Goal: Task Accomplishment & Management: Manage account settings

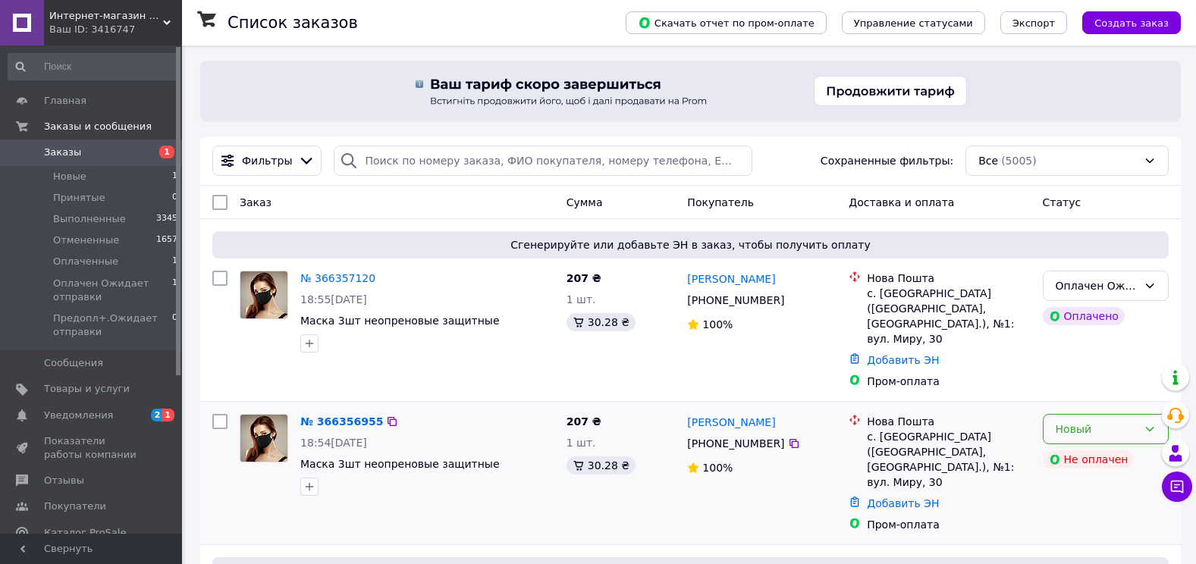
click at [1120, 423] on div "Новый" at bounding box center [1105, 429] width 126 height 30
click at [1109, 331] on li "Отменен" at bounding box center [1105, 332] width 124 height 27
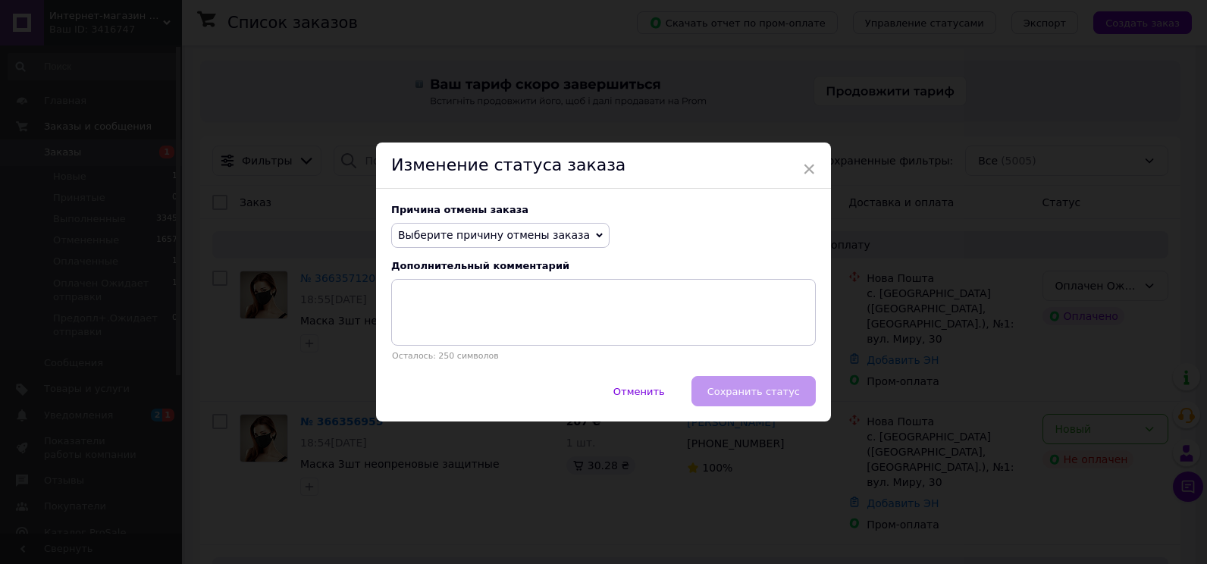
click at [596, 235] on icon at bounding box center [599, 235] width 7 height 5
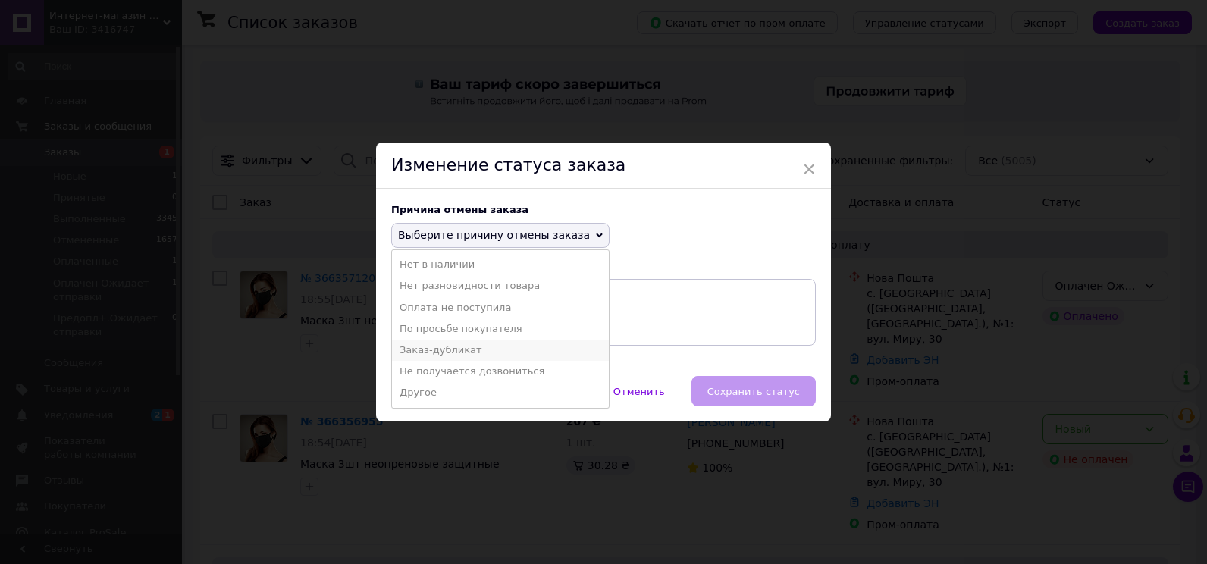
click at [536, 353] on li "Заказ-дубликат" at bounding box center [500, 350] width 217 height 21
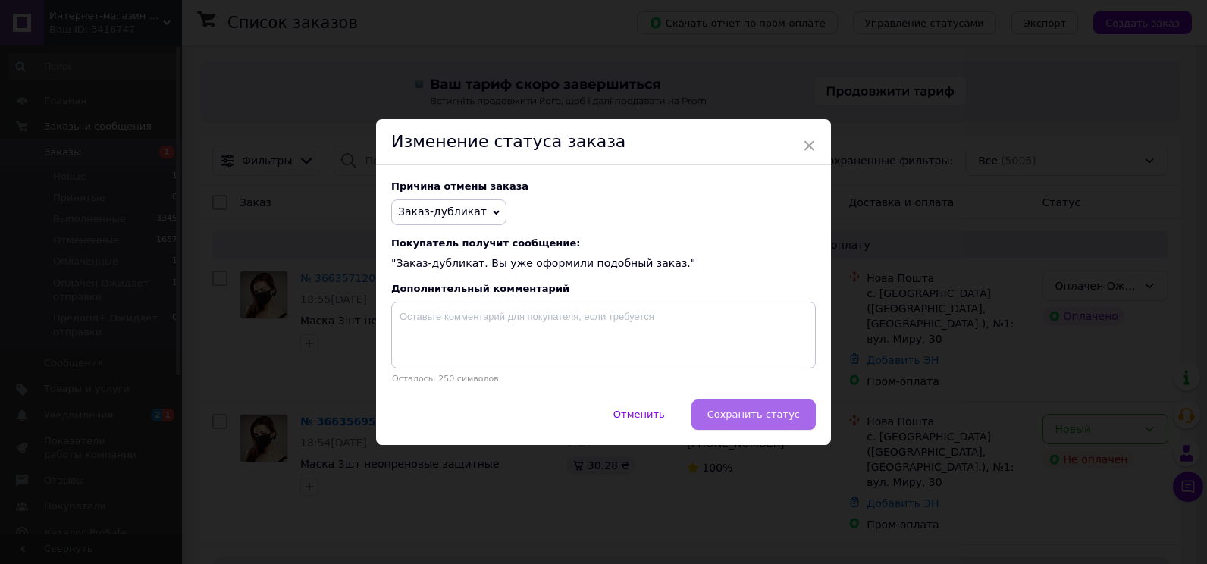
click at [767, 420] on span "Сохранить статус" at bounding box center [753, 414] width 92 height 11
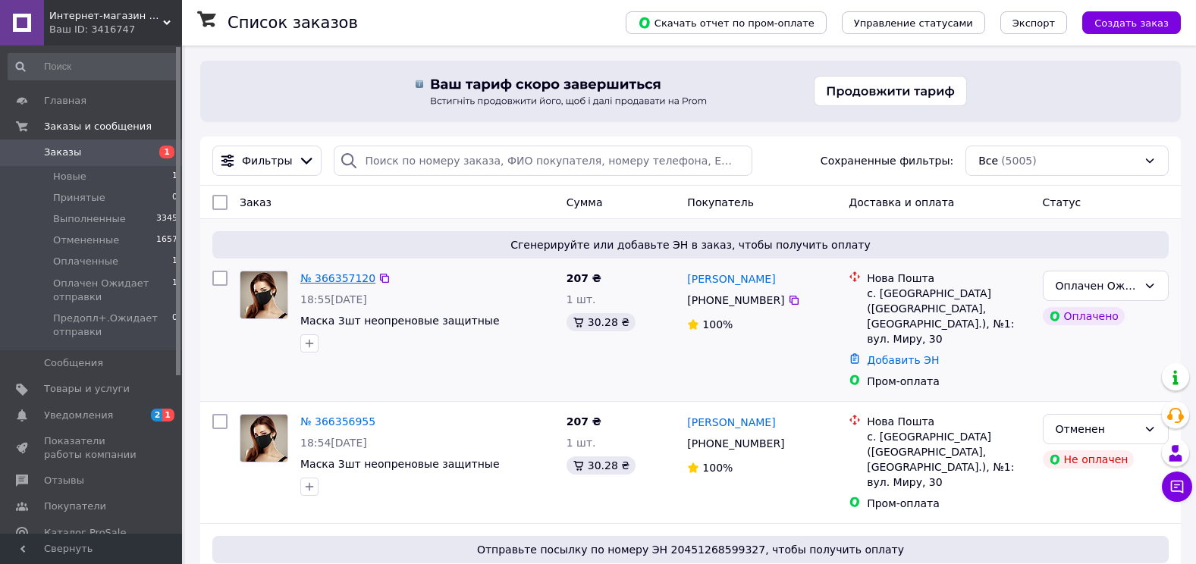
click at [323, 279] on link "№ 366357120" at bounding box center [337, 278] width 75 height 12
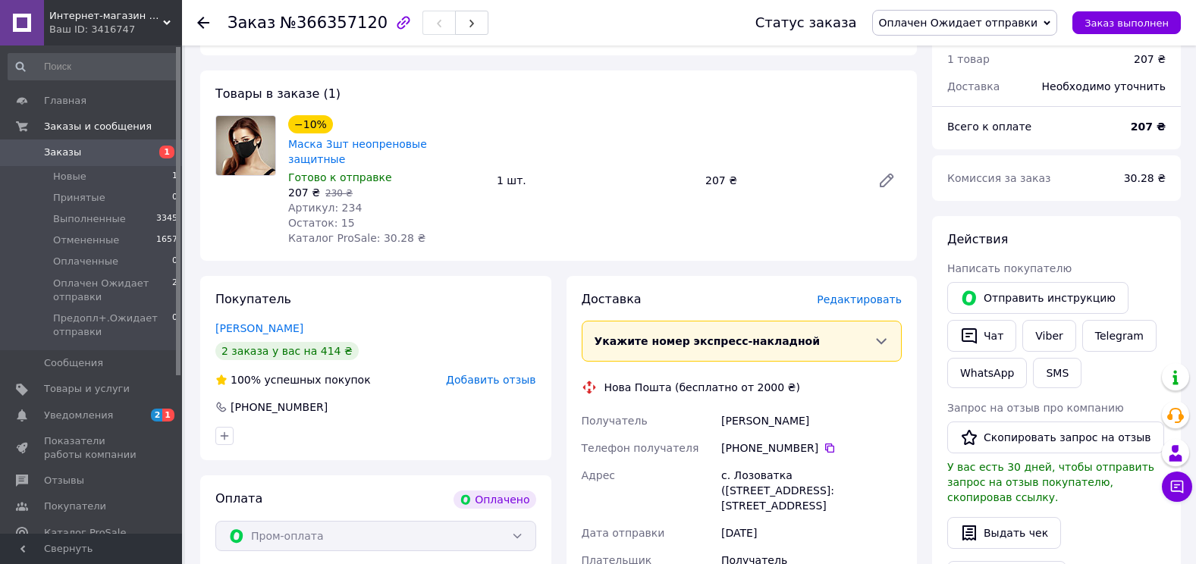
scroll to position [303, 0]
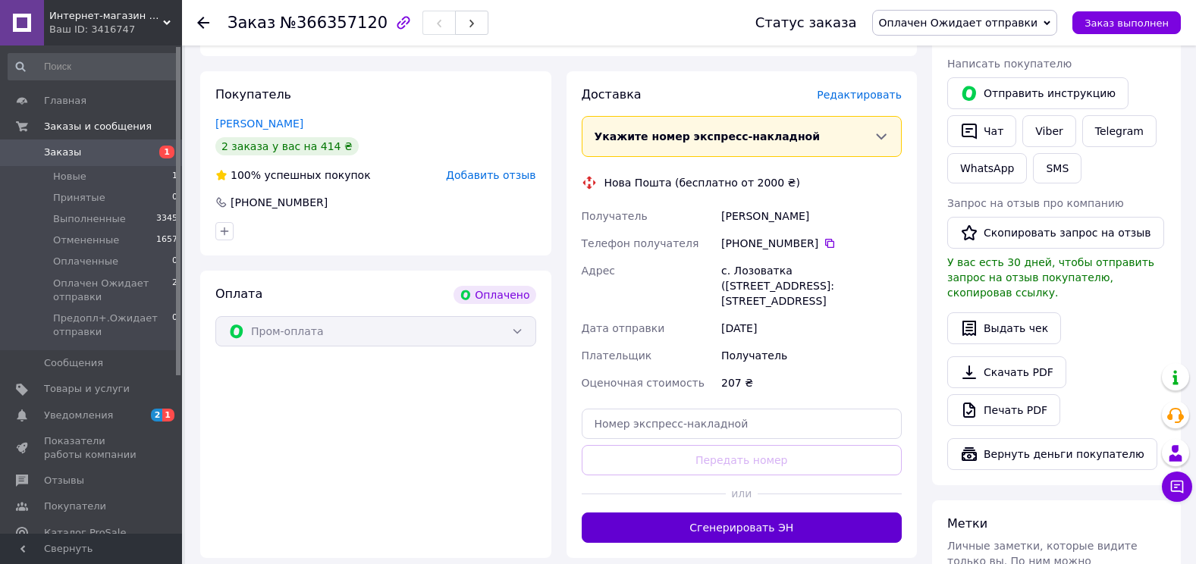
click at [717, 522] on button "Сгенерировать ЭН" at bounding box center [741, 527] width 321 height 30
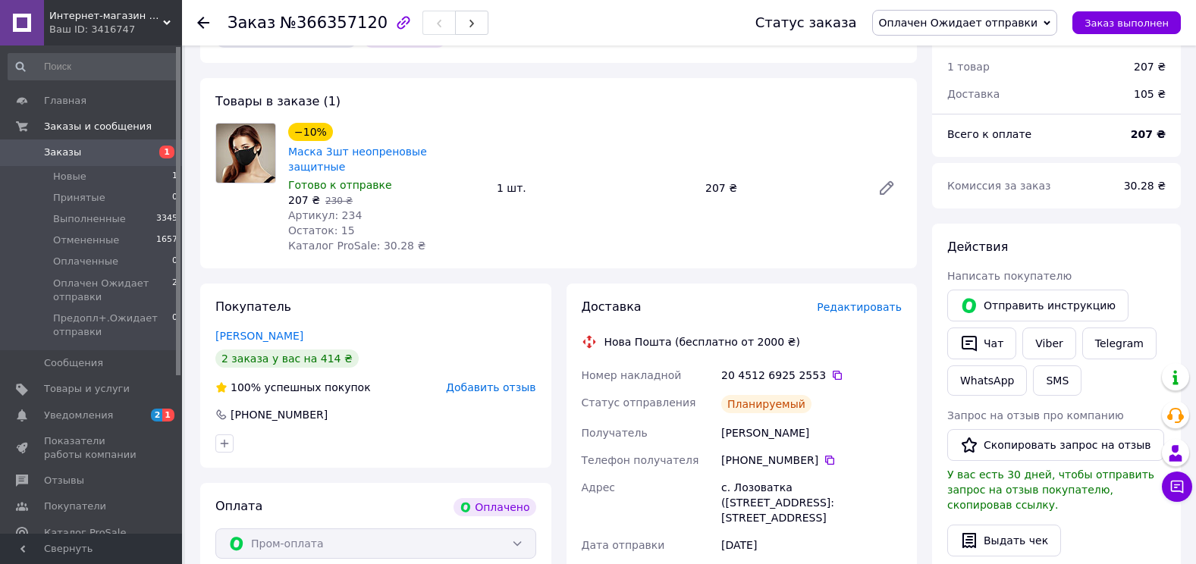
scroll to position [76, 0]
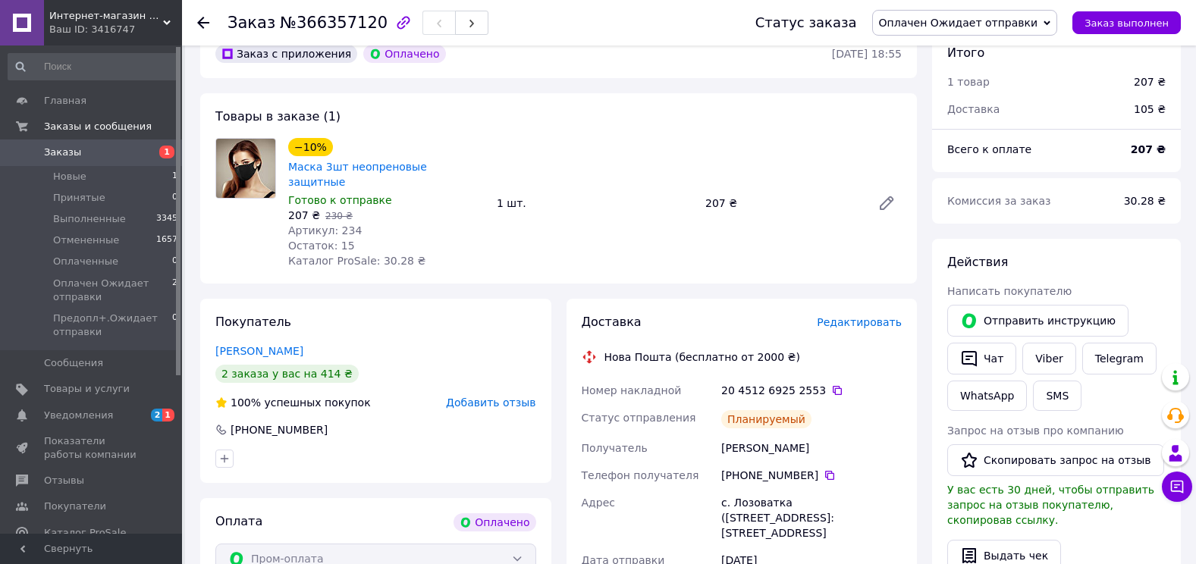
click at [202, 20] on use at bounding box center [203, 23] width 12 height 12
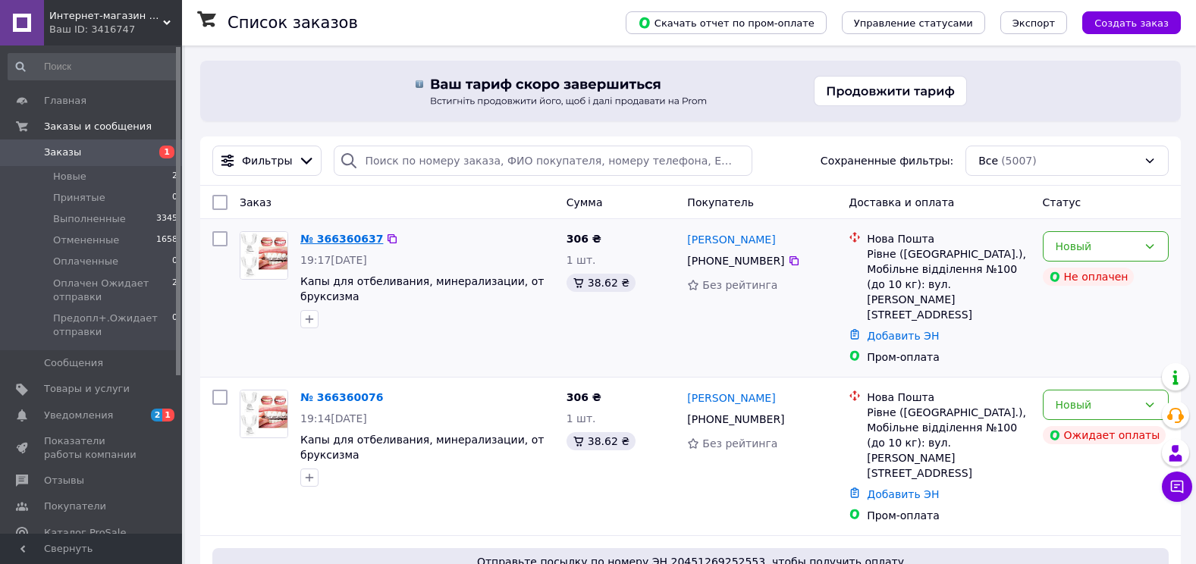
click at [321, 242] on link "№ 366360637" at bounding box center [341, 239] width 83 height 12
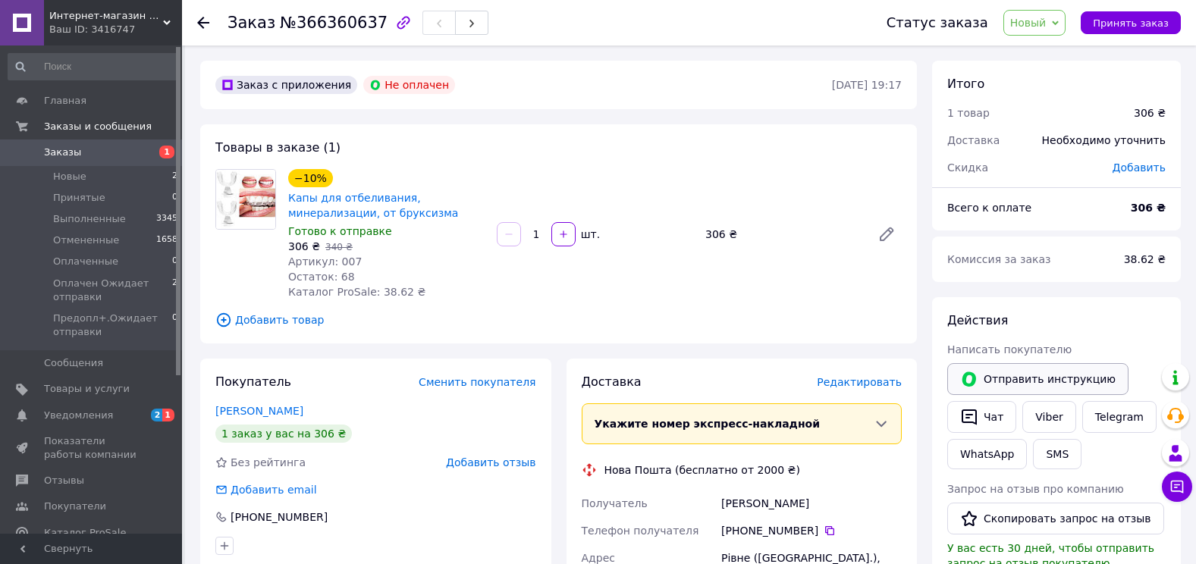
click at [1043, 386] on button "Отправить инструкцию" at bounding box center [1037, 379] width 181 height 32
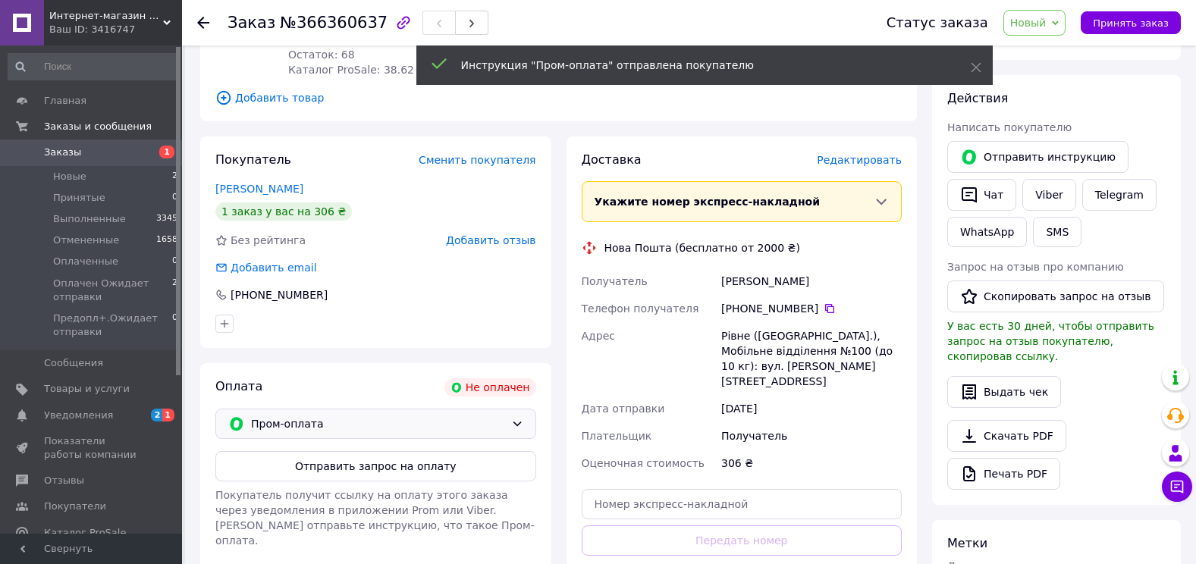
scroll to position [227, 0]
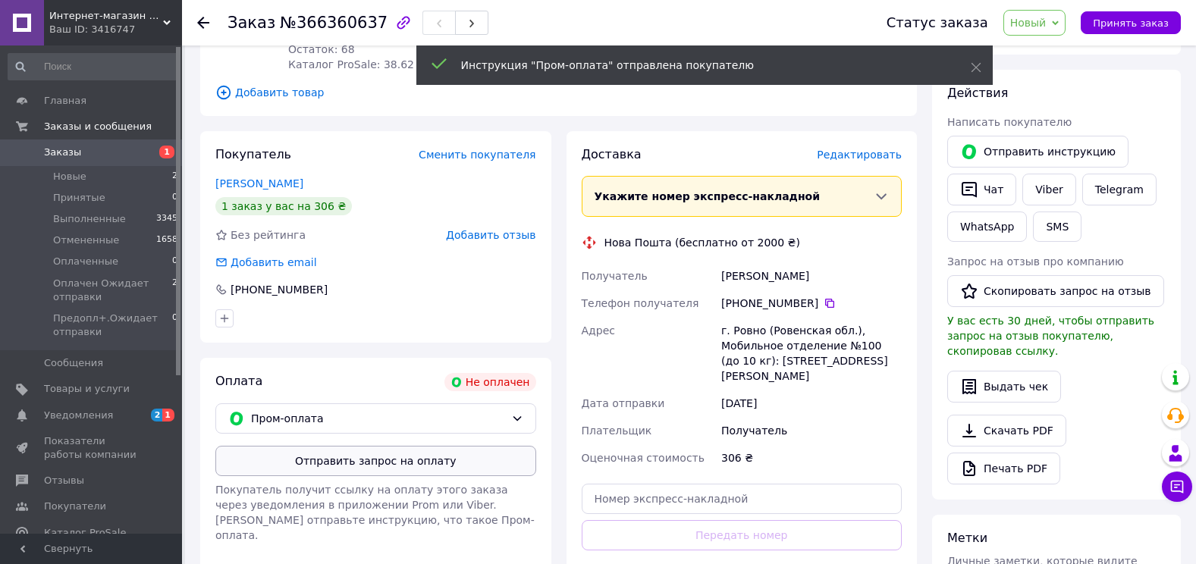
click at [400, 462] on button "Отправить запрос на оплату" at bounding box center [375, 461] width 321 height 30
click at [199, 24] on use at bounding box center [203, 23] width 12 height 12
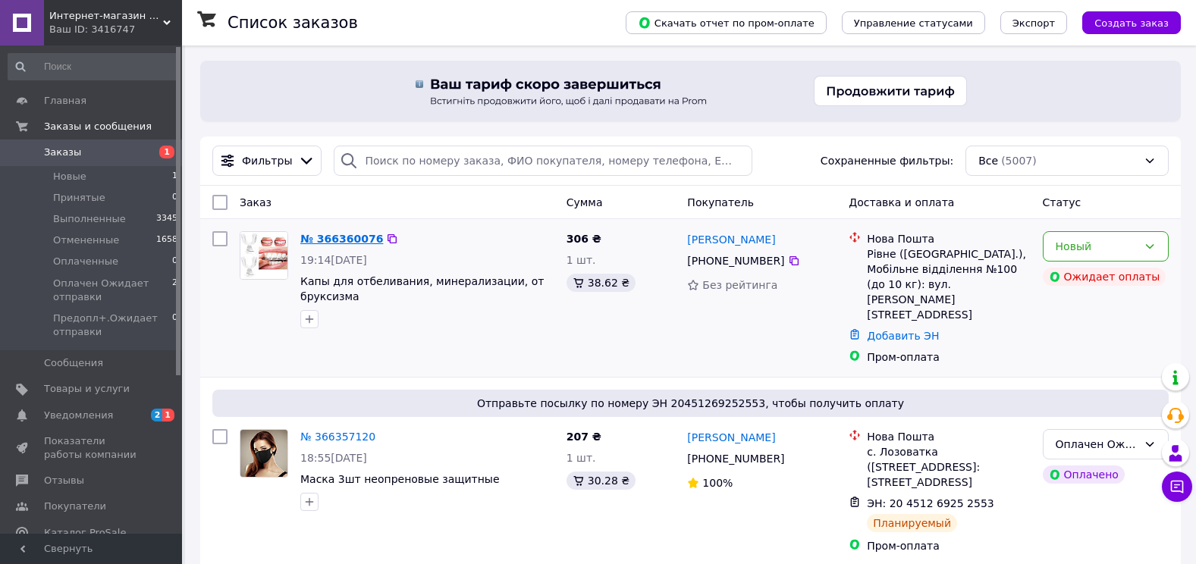
click at [355, 238] on link "№ 366360076" at bounding box center [341, 239] width 83 height 12
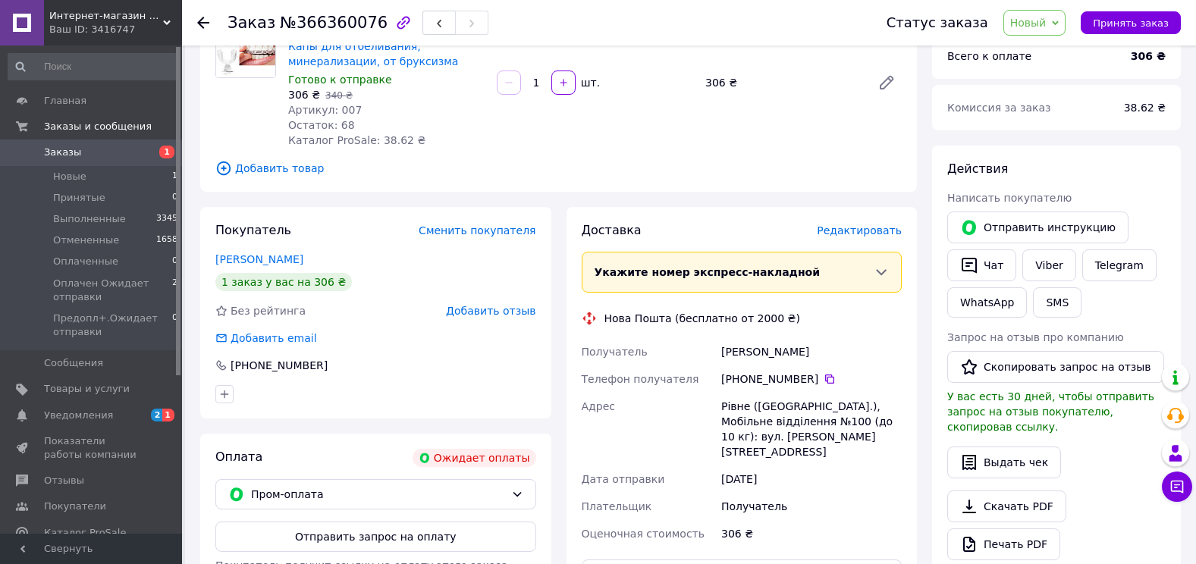
scroll to position [227, 0]
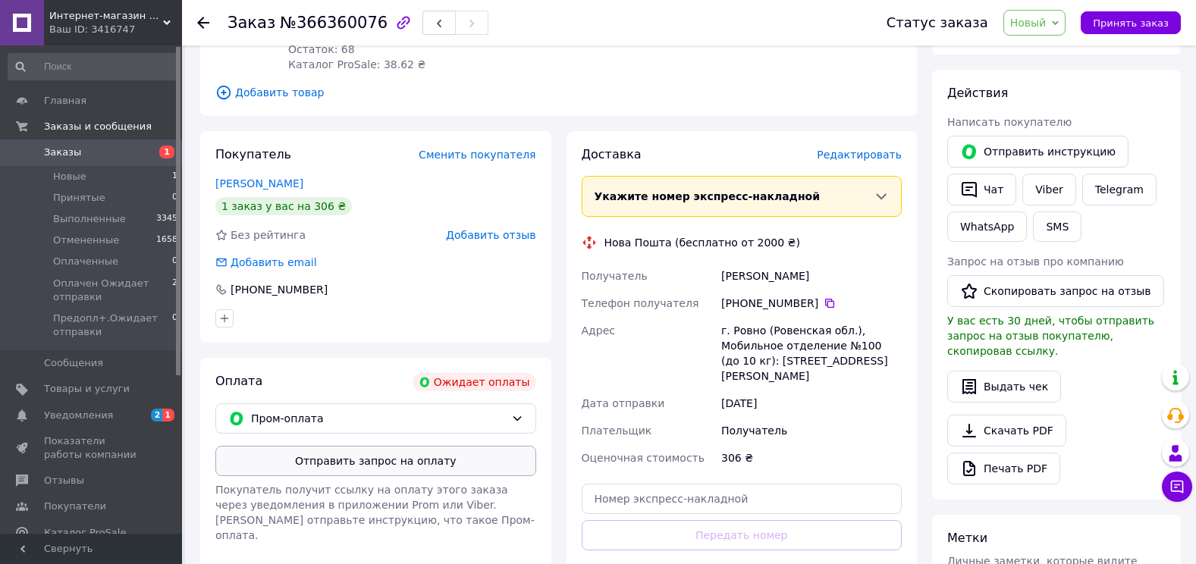
click at [390, 468] on button "Отправить запрос на оплату" at bounding box center [375, 461] width 321 height 30
click at [1052, 149] on button "Отправить инструкцию" at bounding box center [1037, 152] width 181 height 32
click at [111, 289] on span "Оплачен Ожидает отправки" at bounding box center [112, 290] width 119 height 27
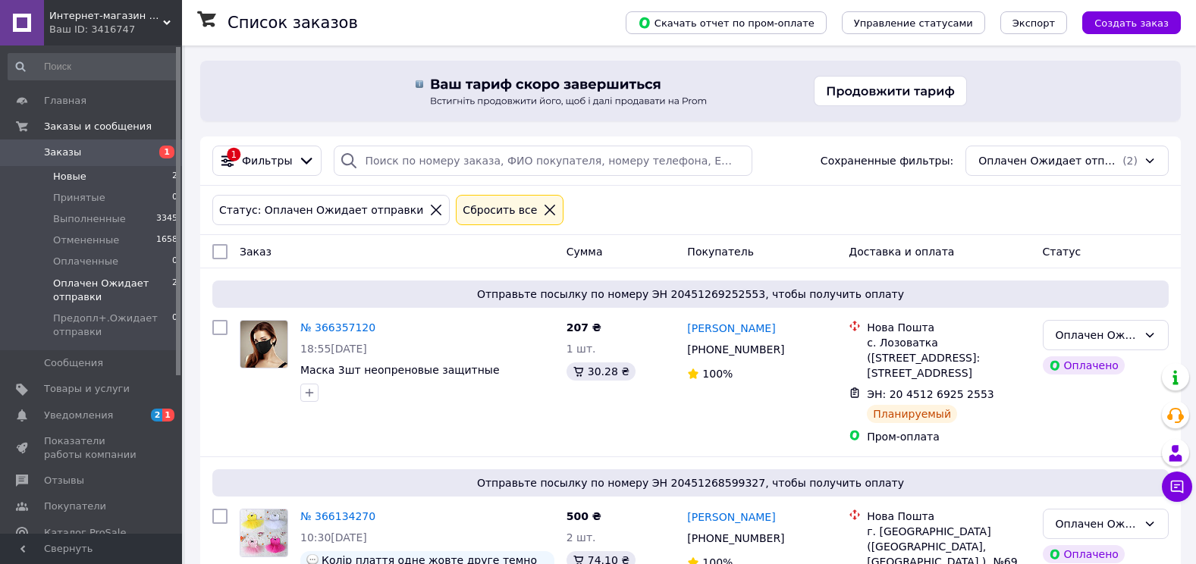
click at [60, 176] on span "Новые" at bounding box center [69, 177] width 33 height 14
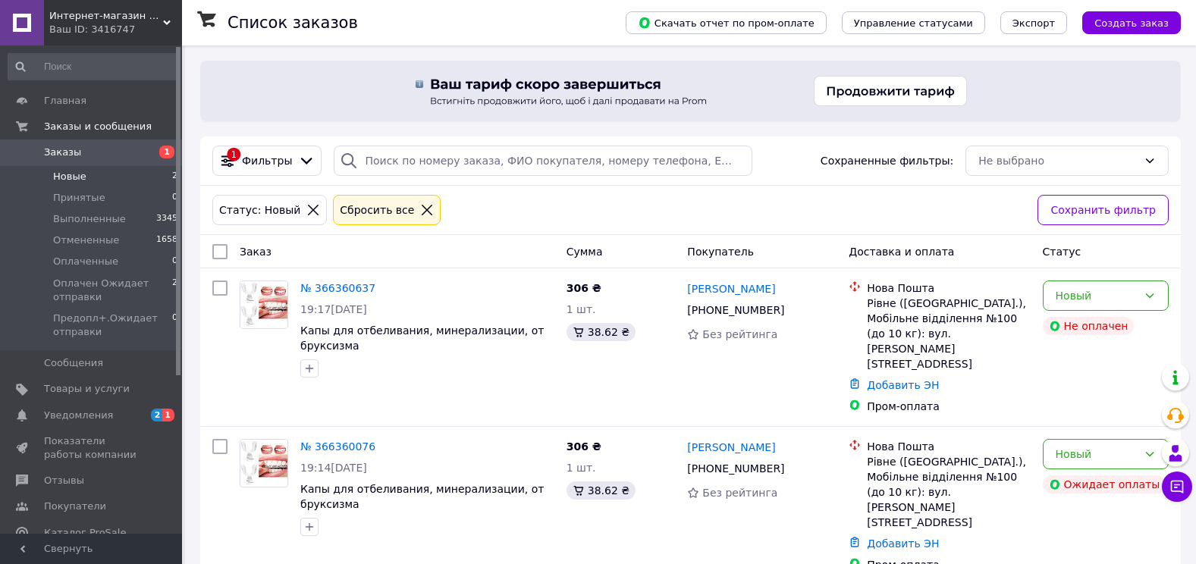
scroll to position [6, 0]
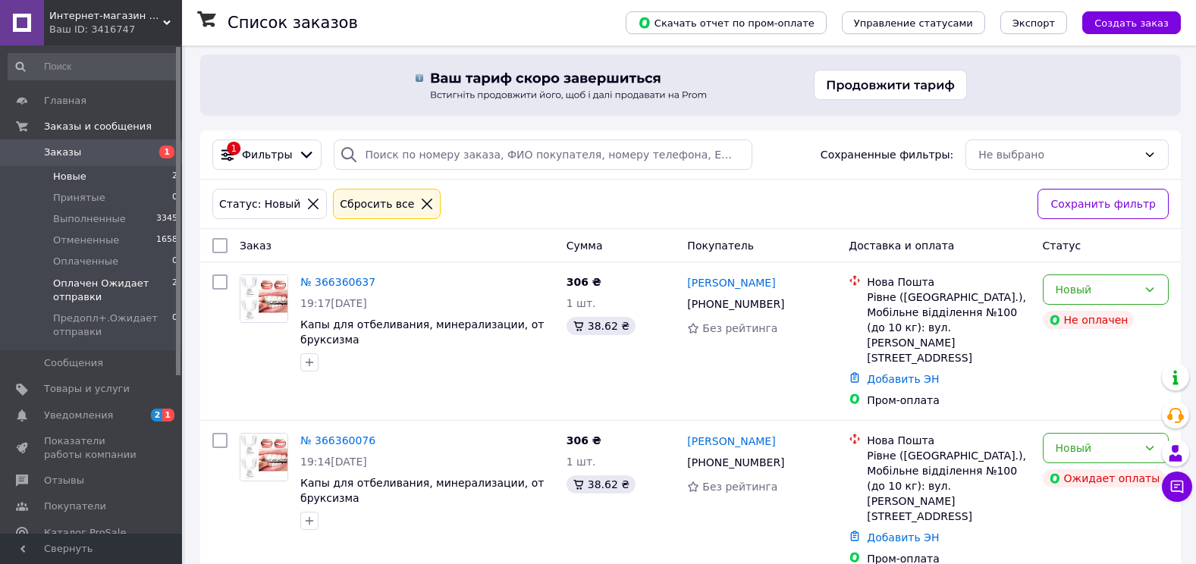
click at [69, 284] on span "Оплачен Ожидает отправки" at bounding box center [112, 290] width 119 height 27
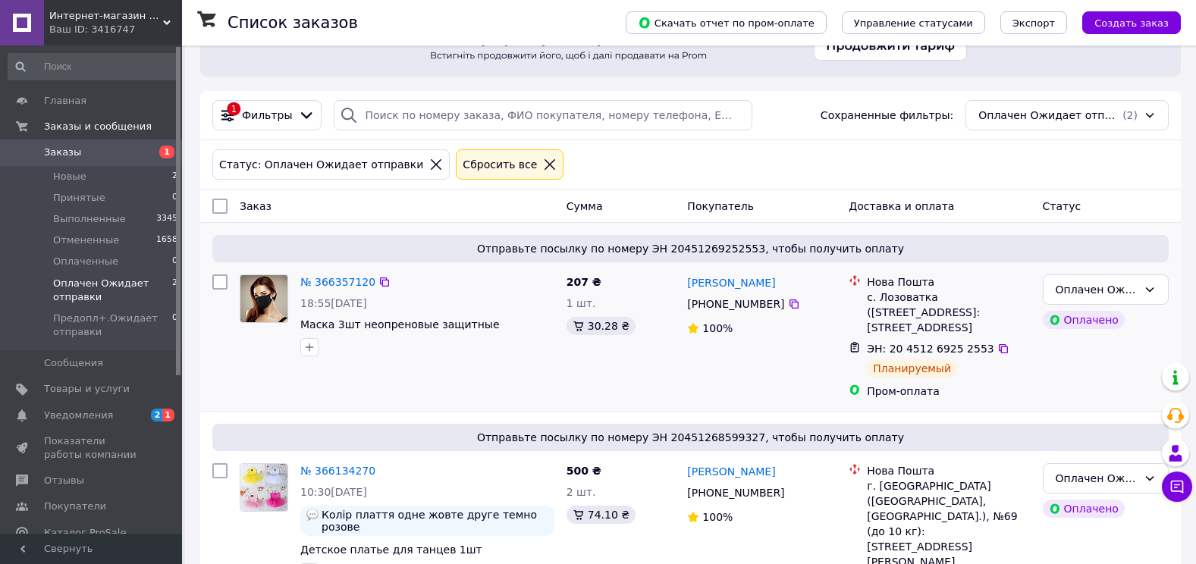
scroll to position [97, 0]
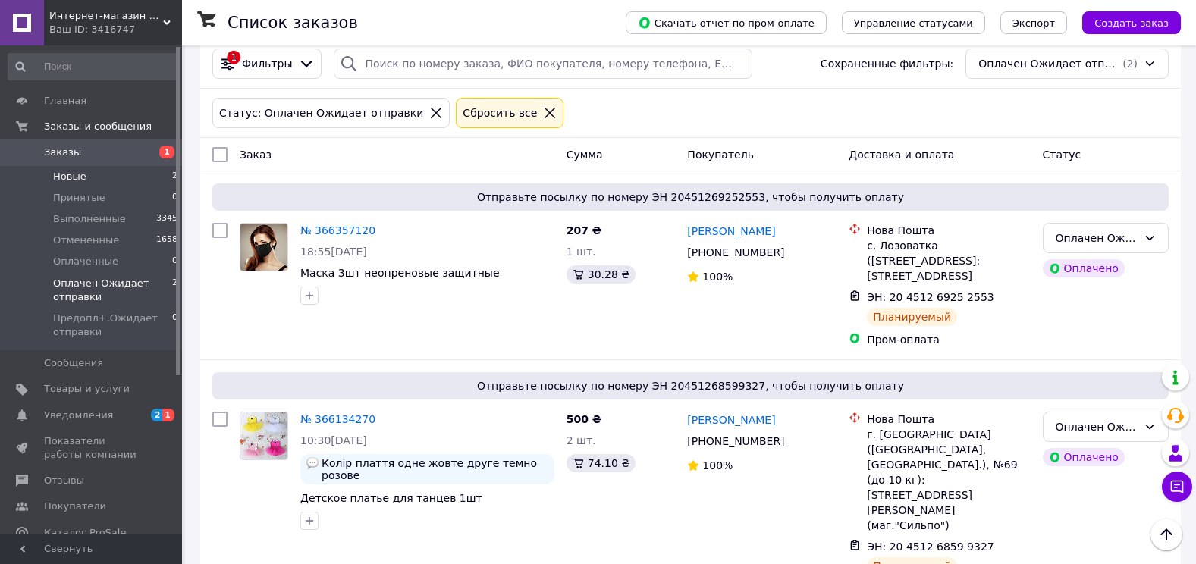
click at [83, 180] on li "Новые 2" at bounding box center [93, 176] width 186 height 21
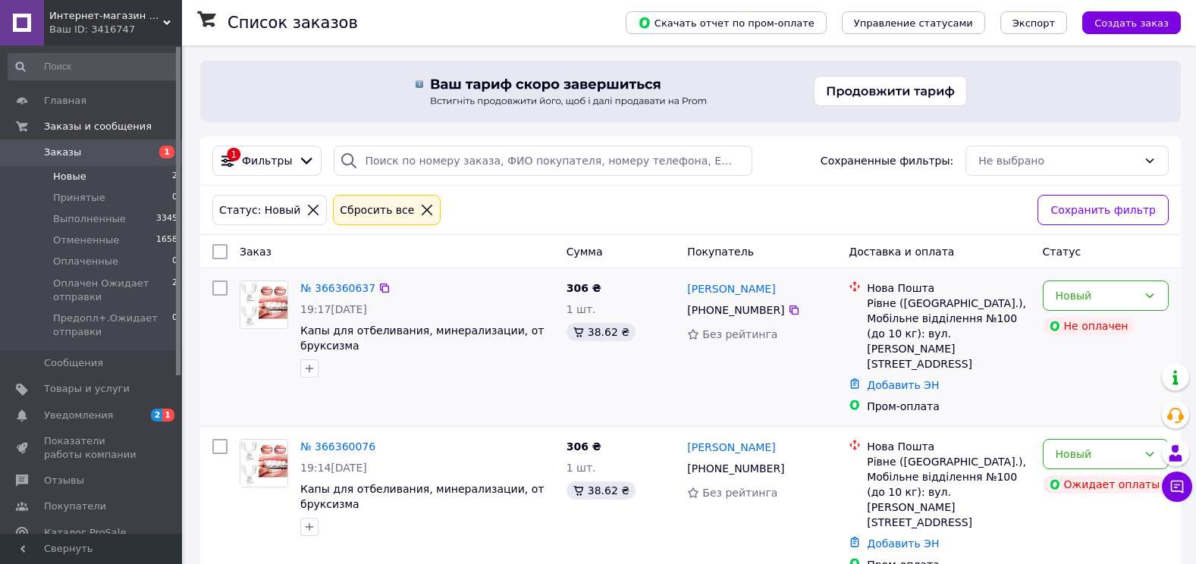
click at [209, 366] on div at bounding box center [219, 347] width 27 height 146
click at [335, 293] on link "№ 366360637" at bounding box center [337, 288] width 75 height 12
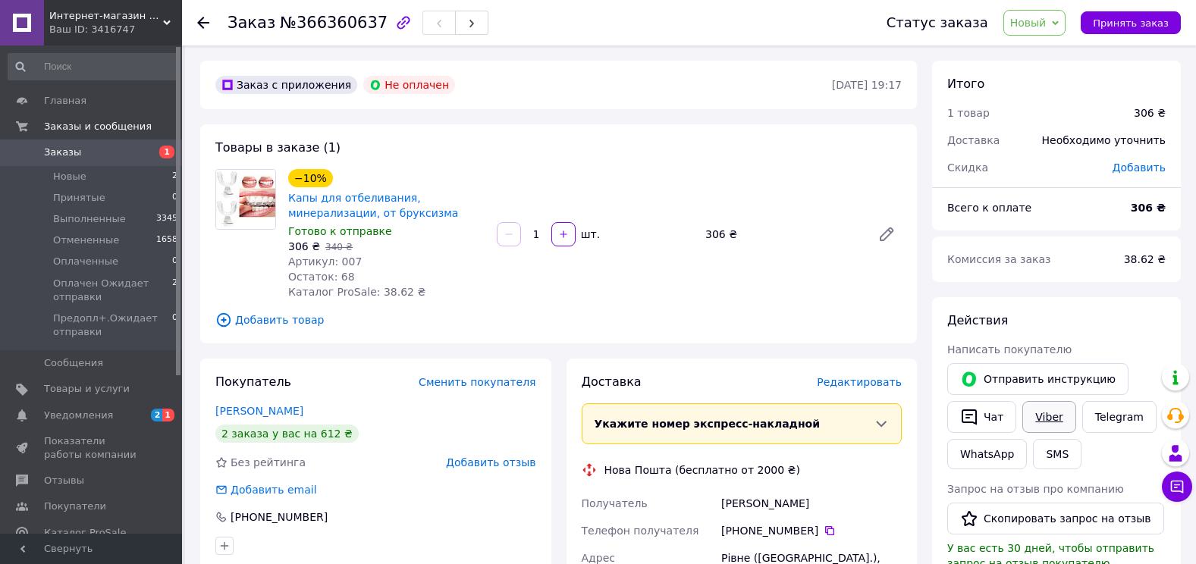
click at [1044, 413] on link "Viber" at bounding box center [1048, 417] width 53 height 32
click at [203, 18] on use at bounding box center [203, 23] width 12 height 12
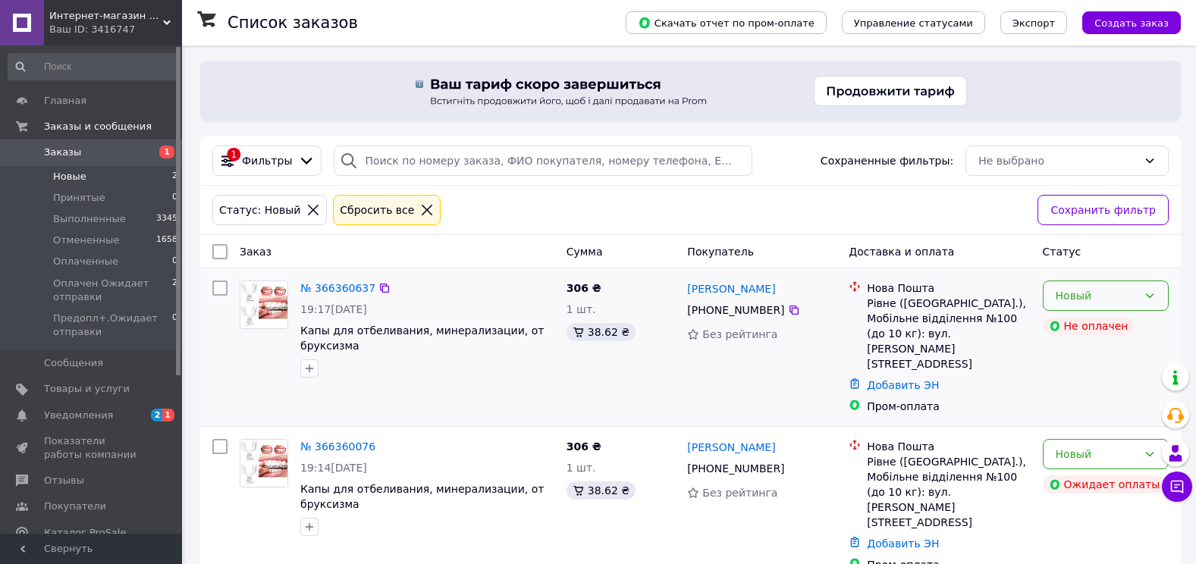
click at [1150, 296] on icon at bounding box center [1150, 295] width 8 height 5
click at [1094, 328] on li "Принят" at bounding box center [1105, 328] width 124 height 27
click at [69, 415] on span "Уведомления" at bounding box center [78, 416] width 69 height 14
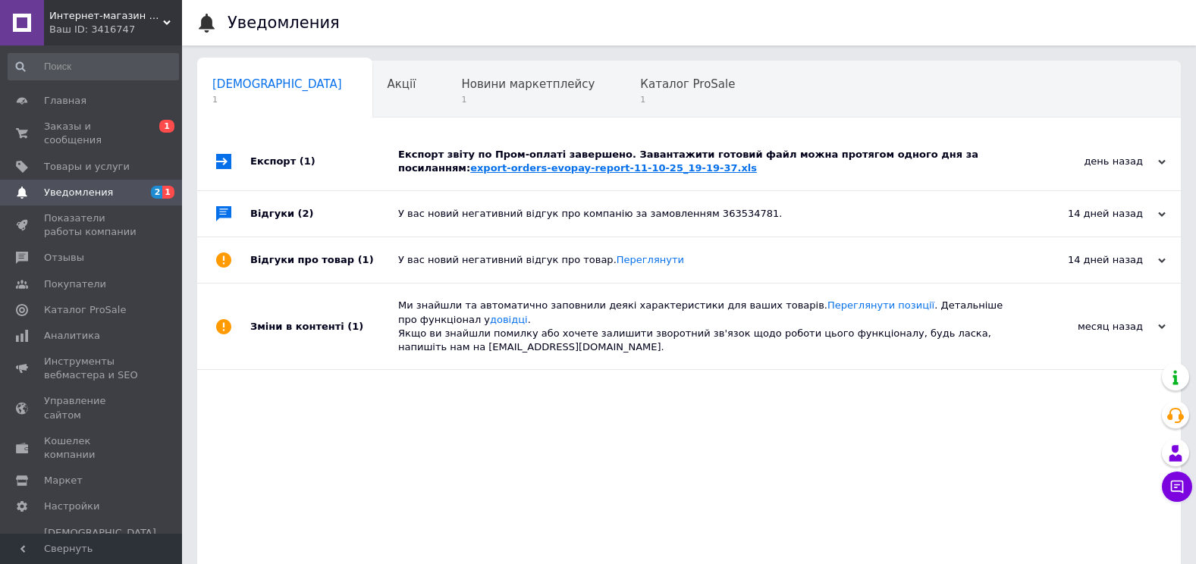
click at [475, 162] on link "export-orders-evopay-report-11-10-25_19-19-37.xls" at bounding box center [613, 167] width 287 height 11
